Goal: Entertainment & Leisure: Consume media (video, audio)

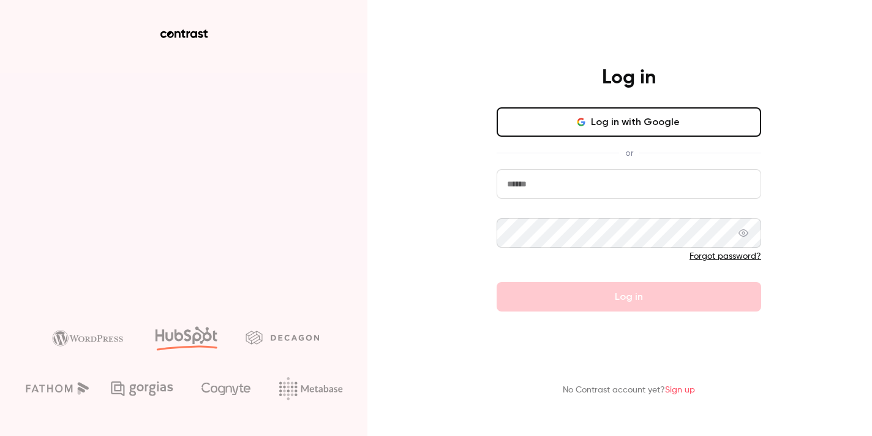
type input "**********"
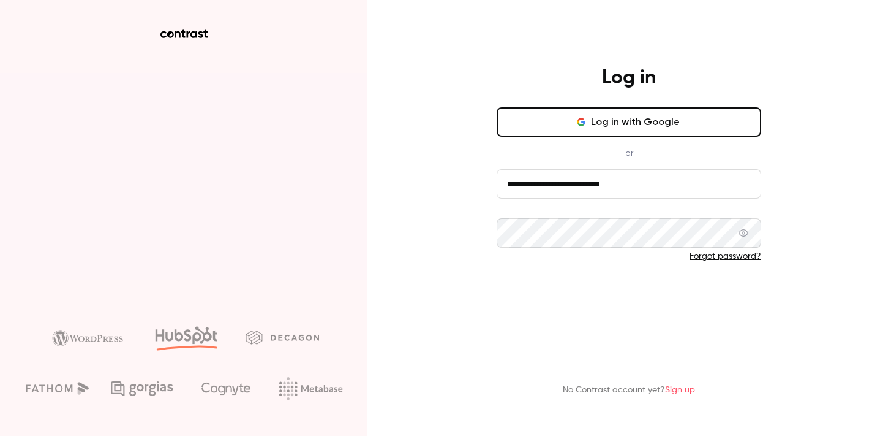
click at [604, 305] on button "Log in" at bounding box center [629, 296] width 265 height 29
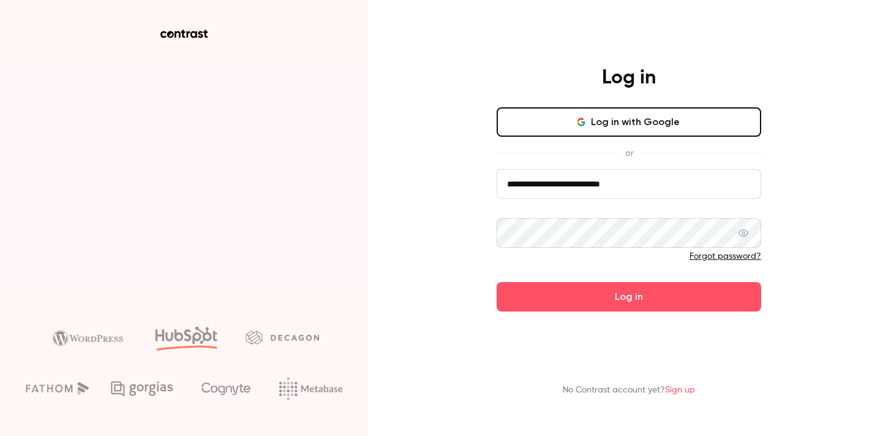
click at [629, 297] on button "Log in" at bounding box center [629, 296] width 265 height 29
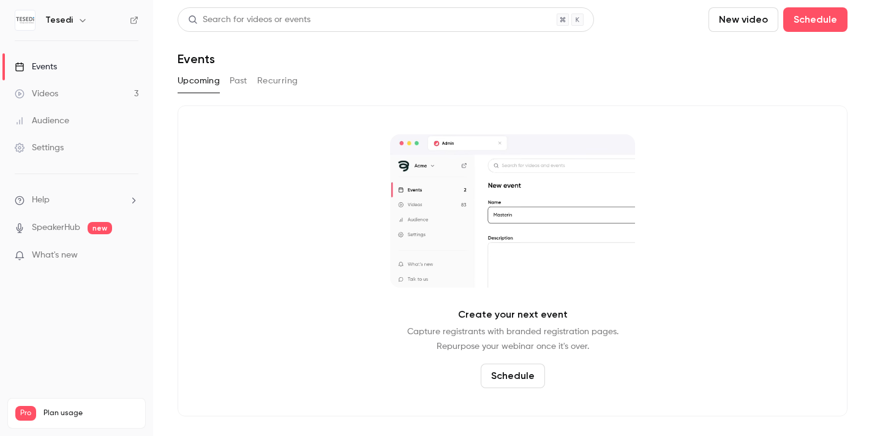
click at [42, 91] on div "Videos" at bounding box center [37, 94] width 44 height 12
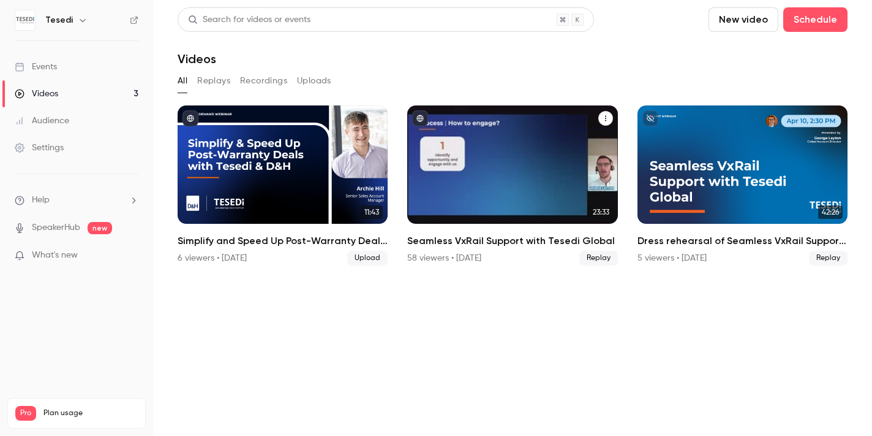
click at [566, 187] on div "Seamless VxRail Support with Tesedi Global" at bounding box center [512, 164] width 210 height 118
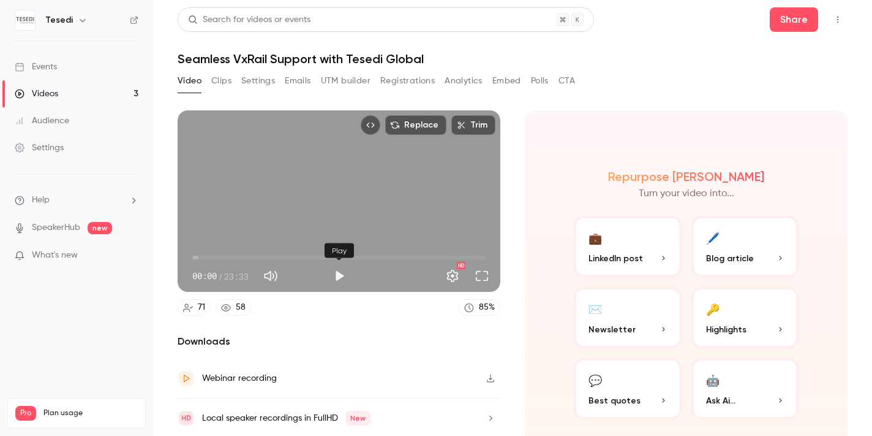
click at [341, 273] on button "Play" at bounding box center [339, 275] width 25 height 25
drag, startPoint x: 201, startPoint y: 259, endPoint x: 227, endPoint y: 259, distance: 26.3
click at [227, 259] on span "02:48" at bounding box center [338, 258] width 293 height 20
drag, startPoint x: 226, startPoint y: 258, endPoint x: 259, endPoint y: 257, distance: 32.5
click at [259, 257] on span "05:20" at bounding box center [259, 257] width 4 height 4
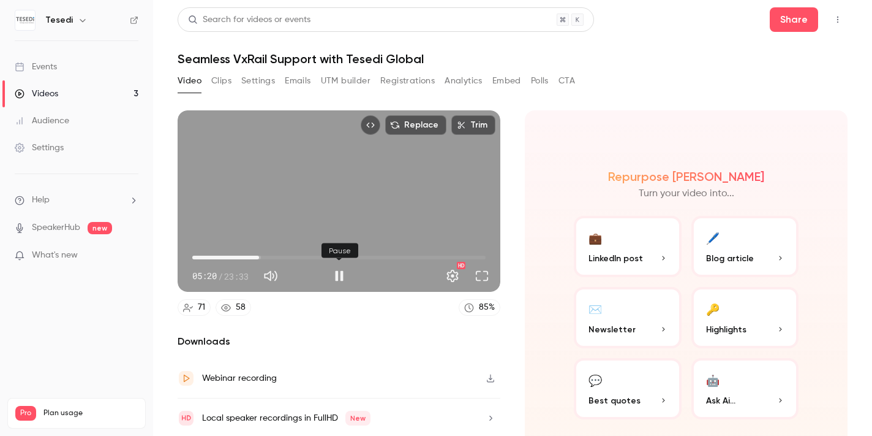
click at [340, 277] on button "Pause" at bounding box center [339, 275] width 25 height 25
click at [573, 110] on div "Repurpose Ai Turn your video into... 💼 LinkedIn post 🖊️ Blog article ✉️ Newslet…" at bounding box center [686, 293] width 323 height 367
type input "*****"
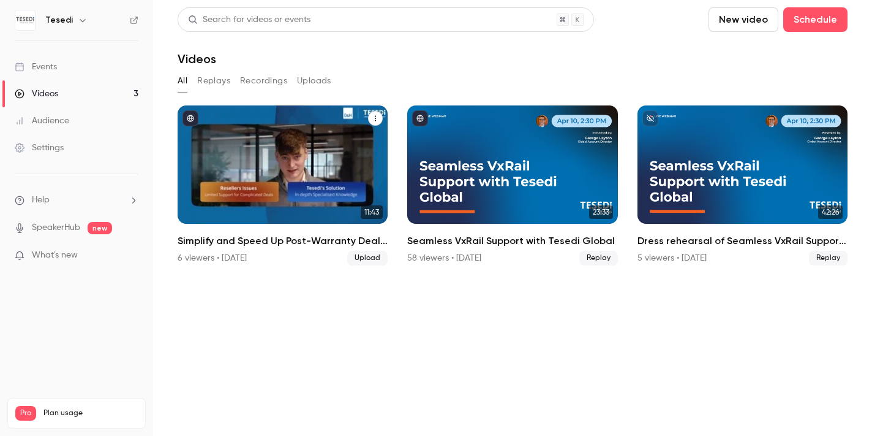
click at [351, 167] on div "Simplify and Speed Up Post-Warranty Deals with Tesedi and D&H" at bounding box center [283, 164] width 210 height 118
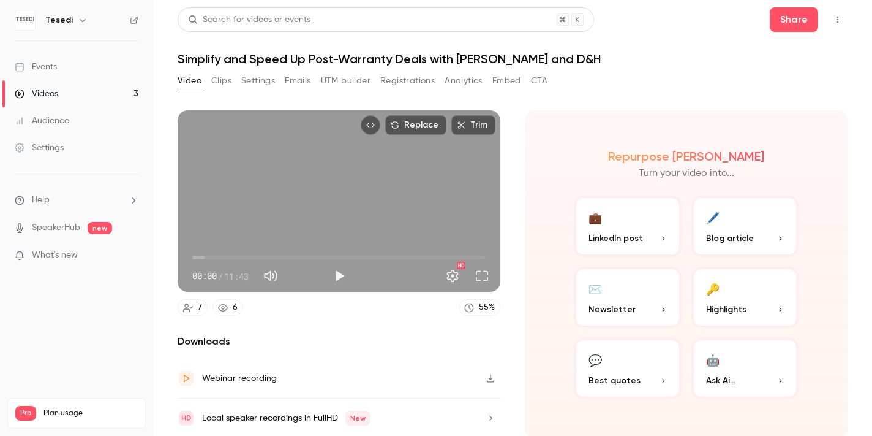
click at [349, 265] on span "00:00" at bounding box center [338, 258] width 293 height 20
click at [339, 279] on button "Play" at bounding box center [339, 275] width 25 height 25
drag, startPoint x: 344, startPoint y: 257, endPoint x: 197, endPoint y: 261, distance: 147.7
click at [344, 273] on button "Pause" at bounding box center [339, 275] width 25 height 25
type input "*****"
